Goal: Transaction & Acquisition: Purchase product/service

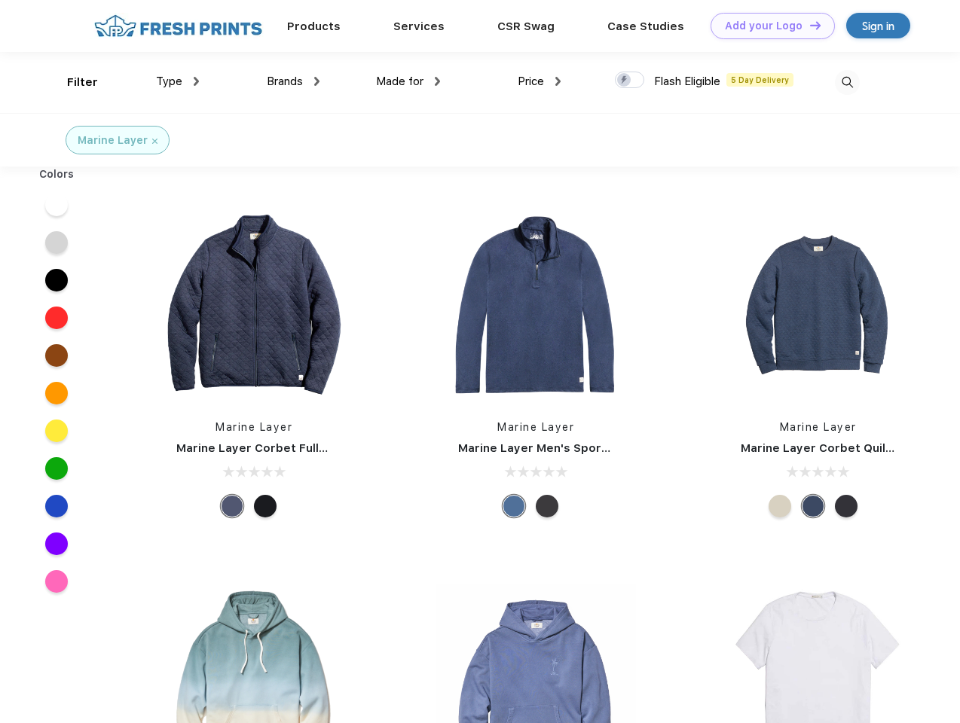
scroll to position [1, 0]
click at [767, 26] on link "Add your Logo Design Tool" at bounding box center [772, 26] width 124 height 26
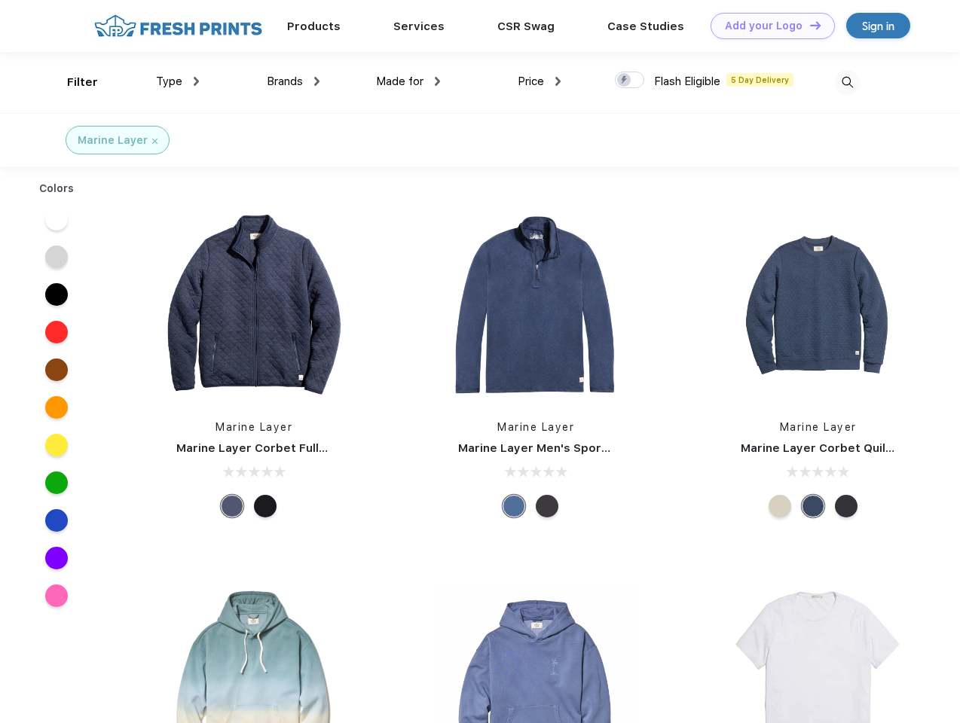
click at [0, 0] on div "Design Tool" at bounding box center [0, 0] width 0 height 0
click at [808, 25] on link "Add your Logo Design Tool" at bounding box center [772, 26] width 124 height 26
click at [72, 82] on div "Filter" at bounding box center [82, 82] width 31 height 17
click at [178, 81] on span "Type" at bounding box center [169, 82] width 26 height 14
click at [293, 81] on span "Brands" at bounding box center [285, 82] width 36 height 14
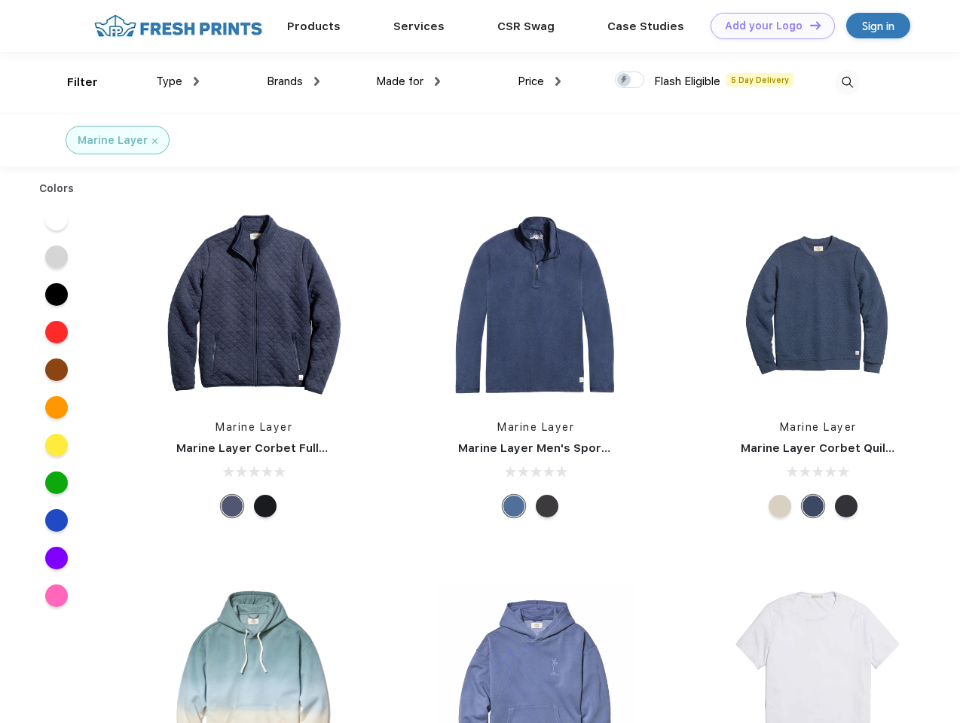
click at [408, 81] on span "Made for" at bounding box center [399, 82] width 47 height 14
click at [539, 81] on span "Price" at bounding box center [530, 82] width 26 height 14
click at [630, 81] on div at bounding box center [629, 80] width 29 height 17
click at [624, 81] on input "checkbox" at bounding box center [620, 76] width 10 height 10
click at [847, 82] on img at bounding box center [847, 82] width 25 height 25
